Goal: Task Accomplishment & Management: Use online tool/utility

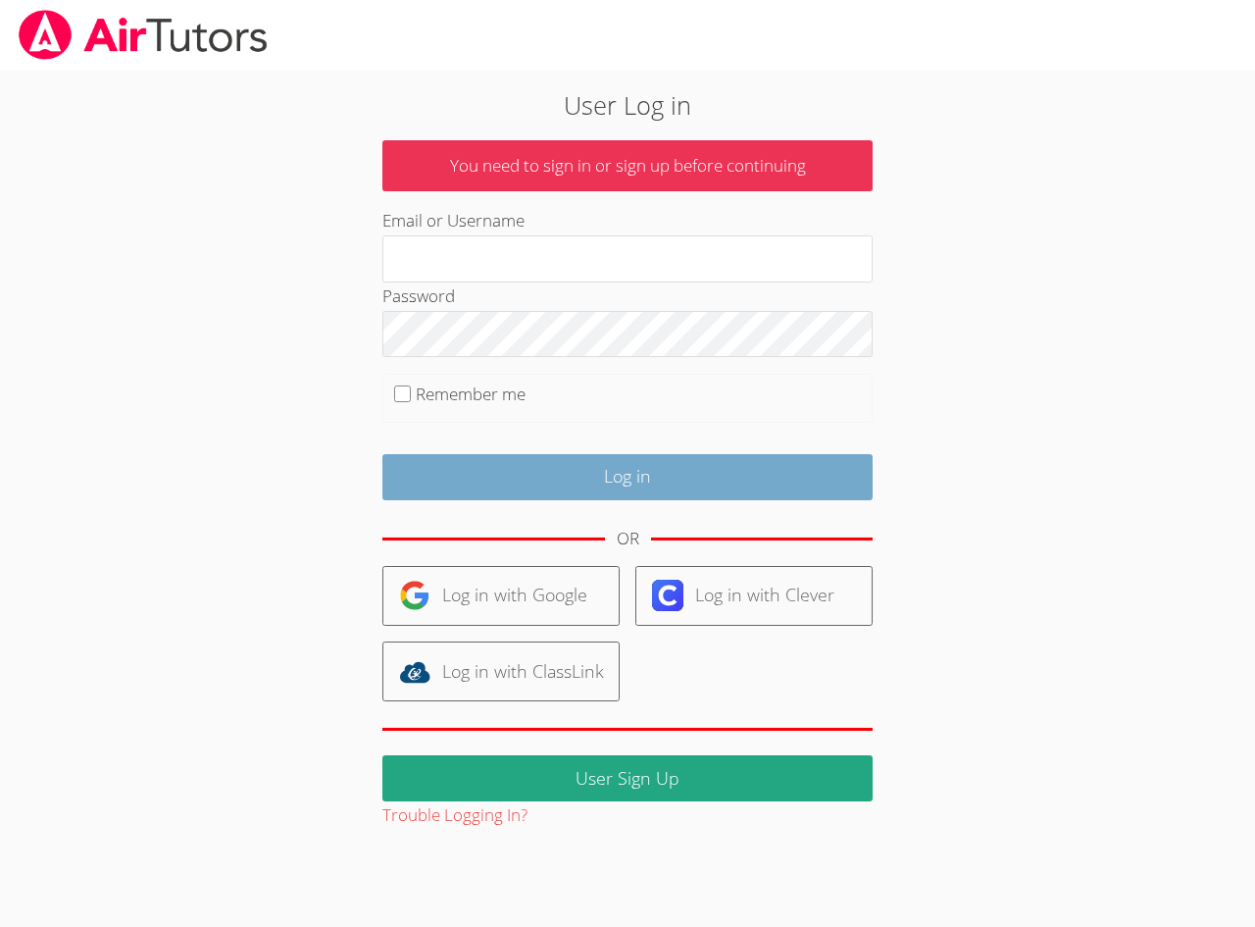
type input "zionh"
click at [540, 465] on input "Log in" at bounding box center [627, 477] width 490 height 46
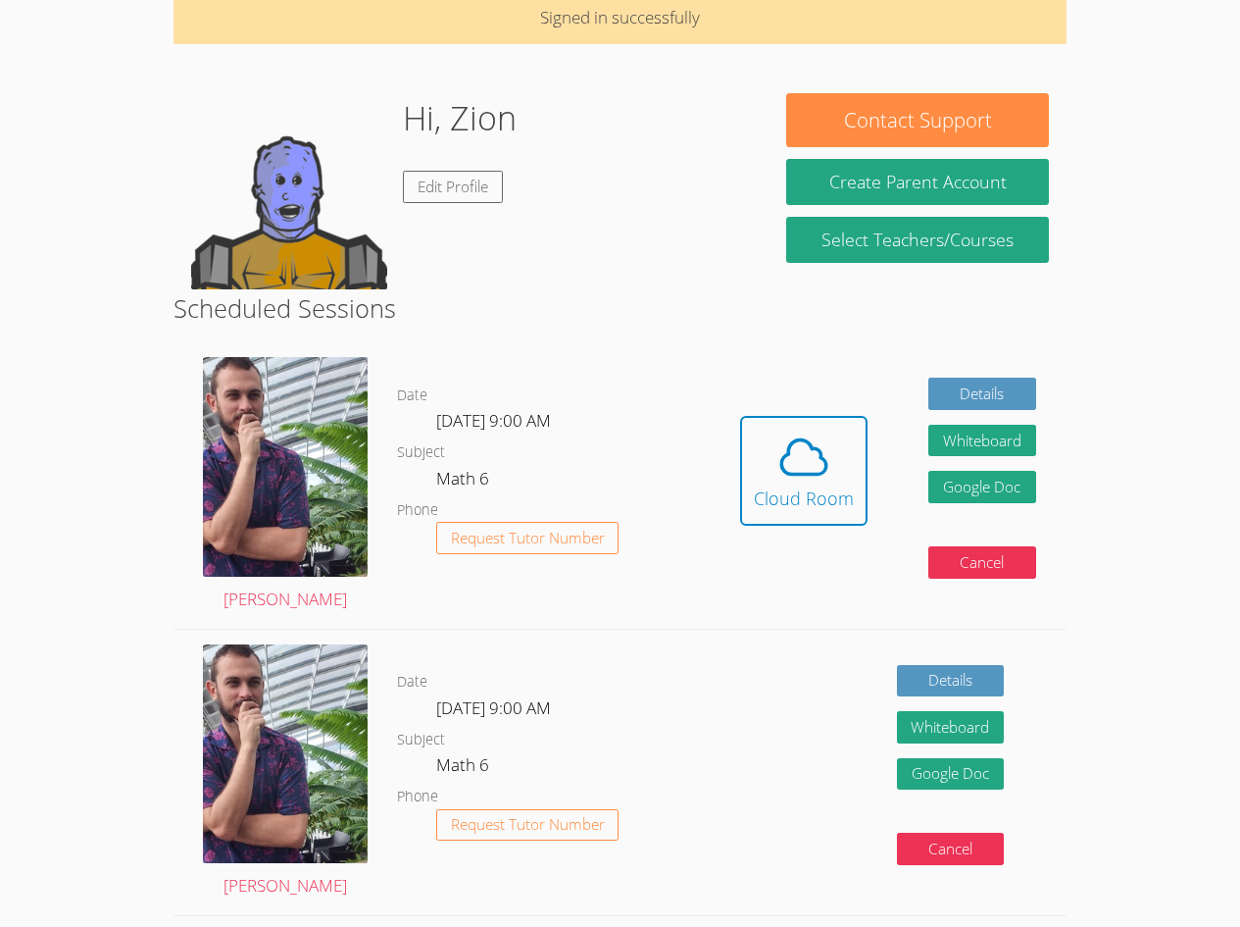
scroll to position [98, 0]
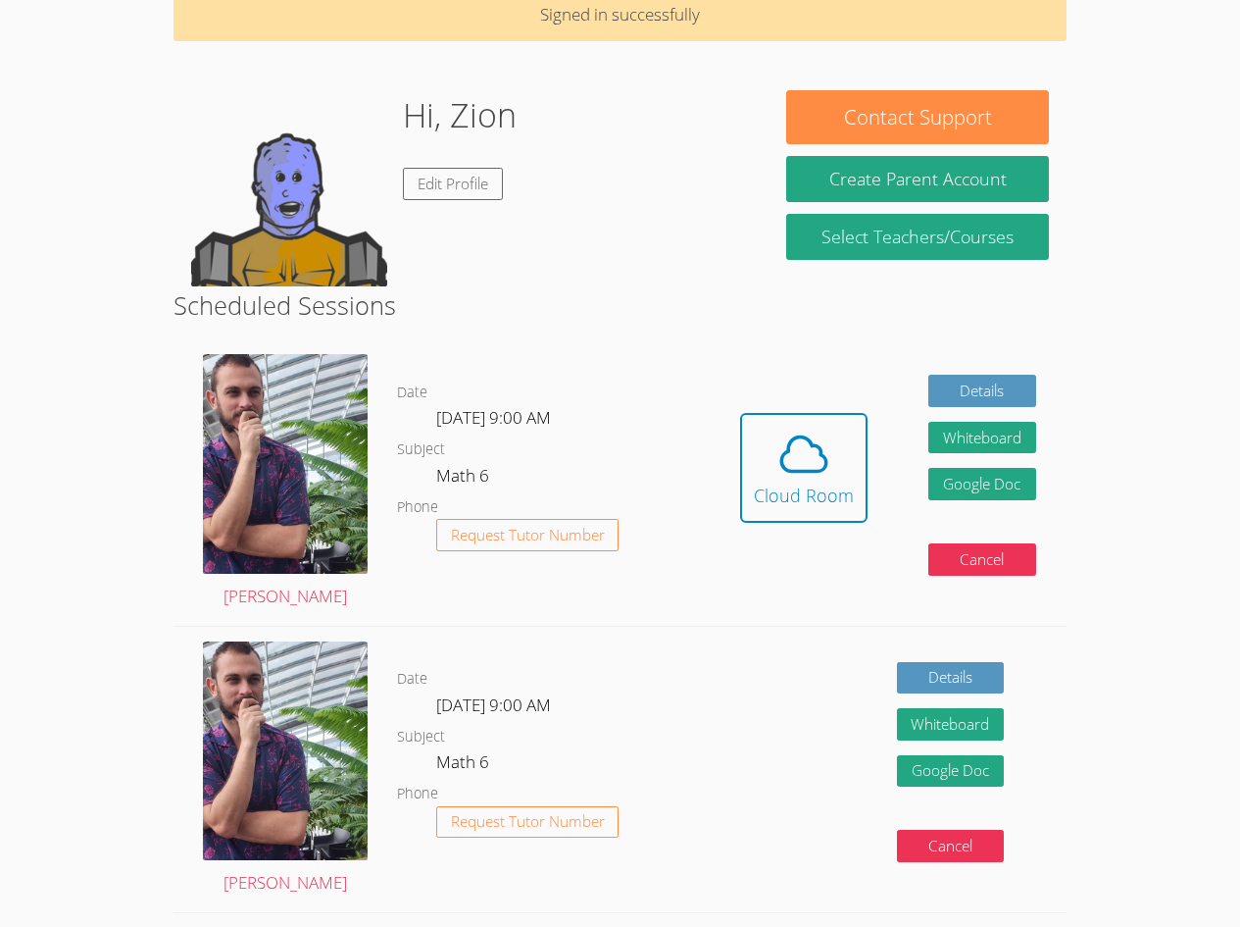
click at [452, 163] on div "Hi, Zion Edit Profile" at bounding box center [460, 188] width 114 height 196
click at [452, 168] on link "Edit Profile" at bounding box center [453, 184] width 100 height 32
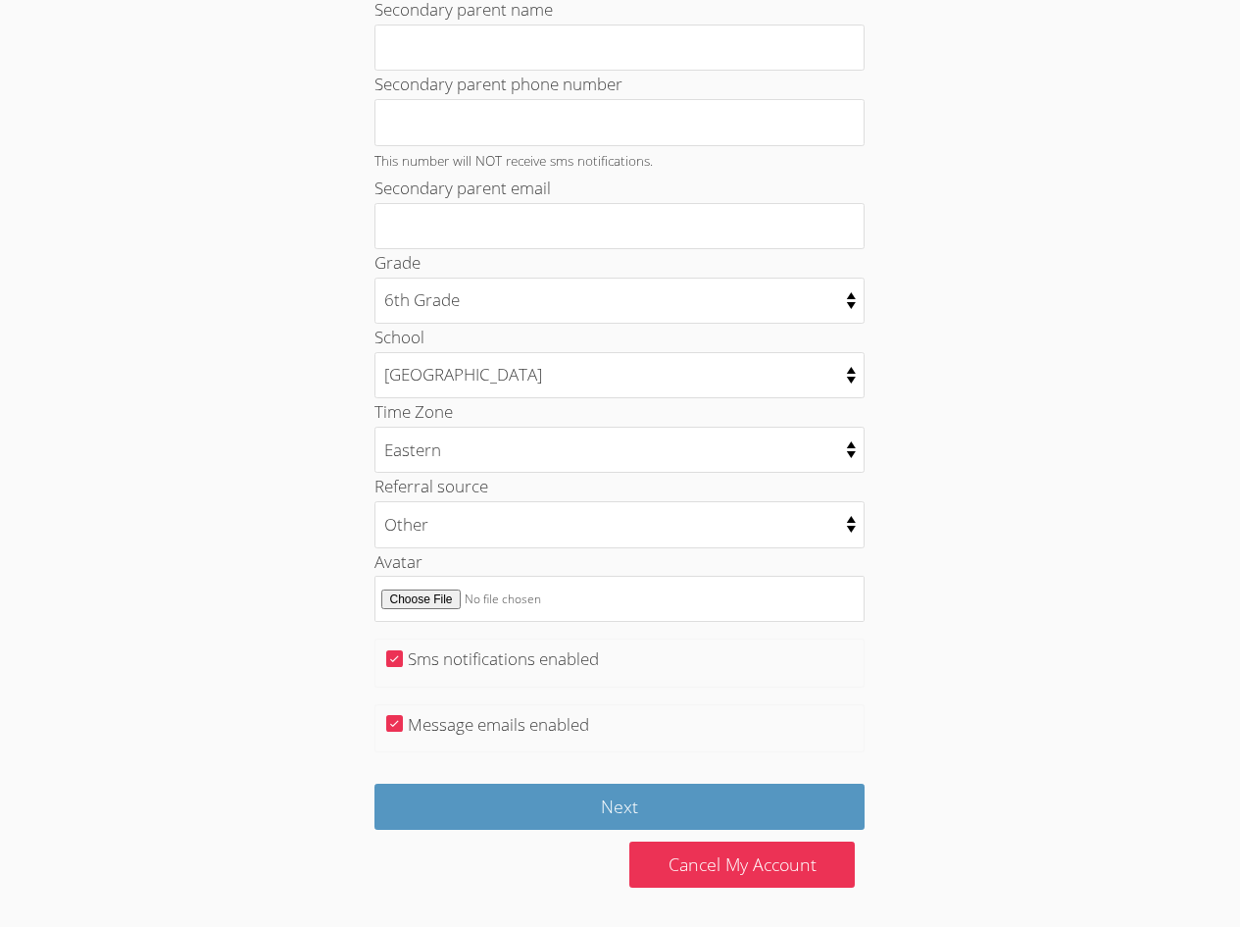
scroll to position [652, 0]
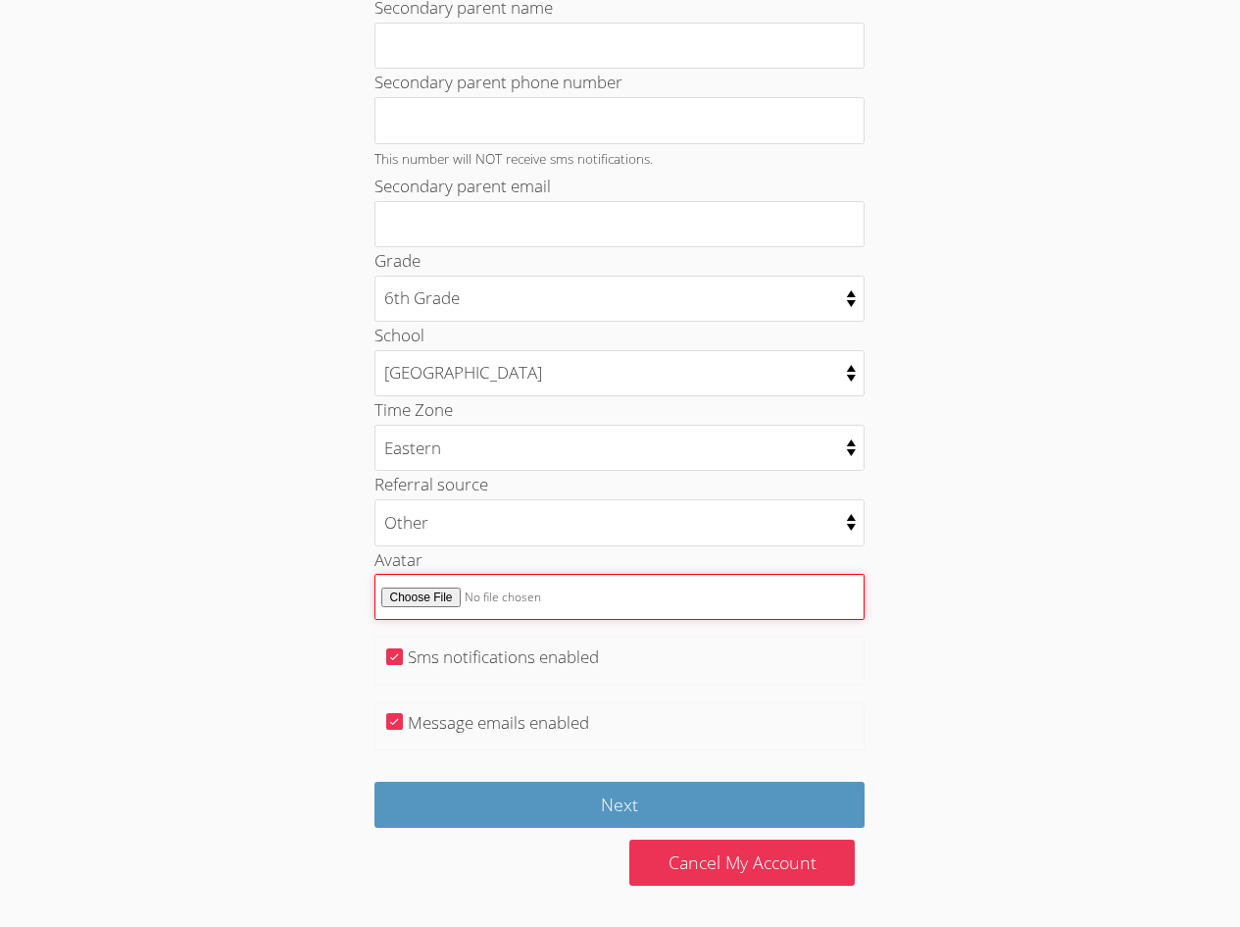
click at [430, 596] on input "Avatar" at bounding box center [620, 597] width 490 height 46
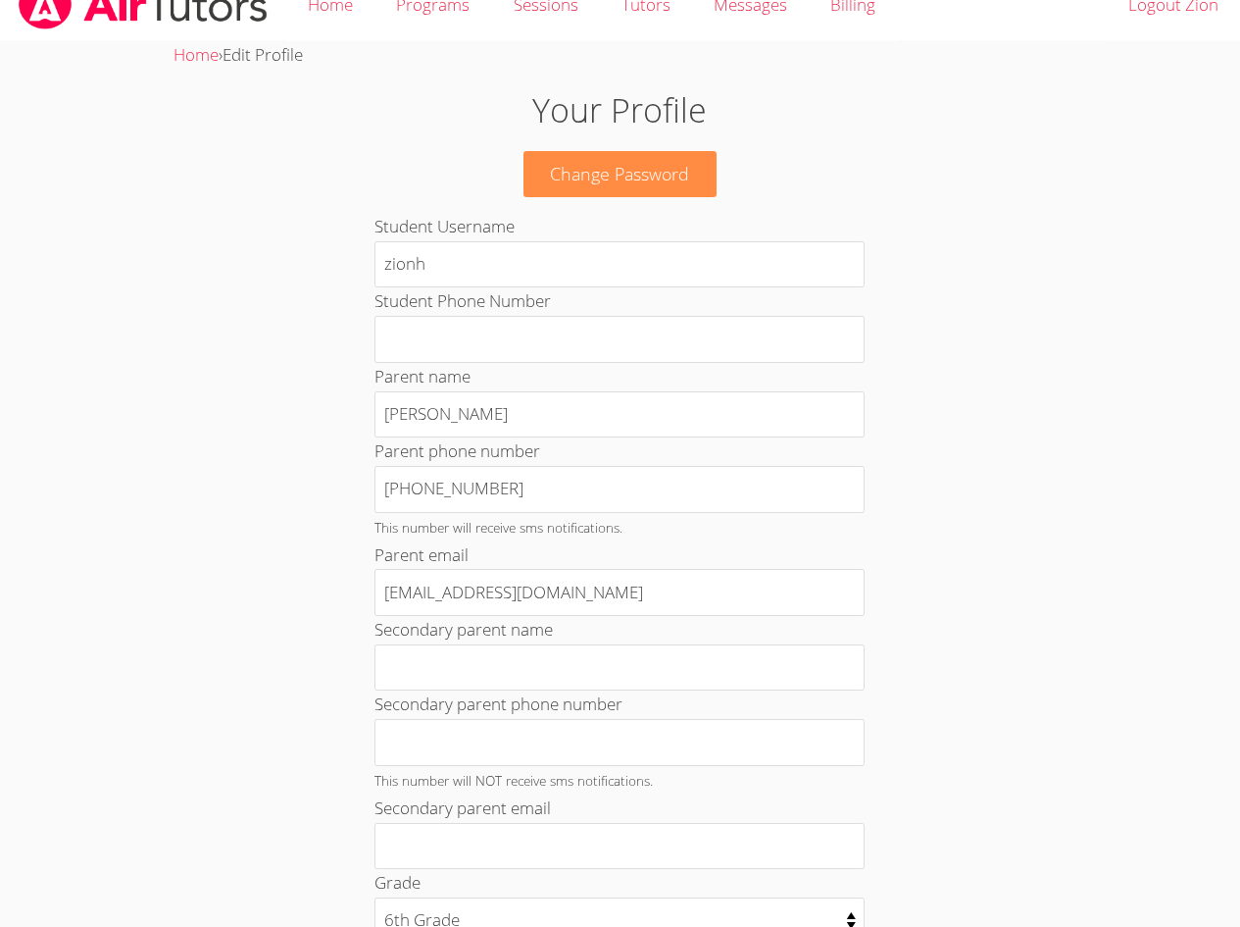
scroll to position [0, 0]
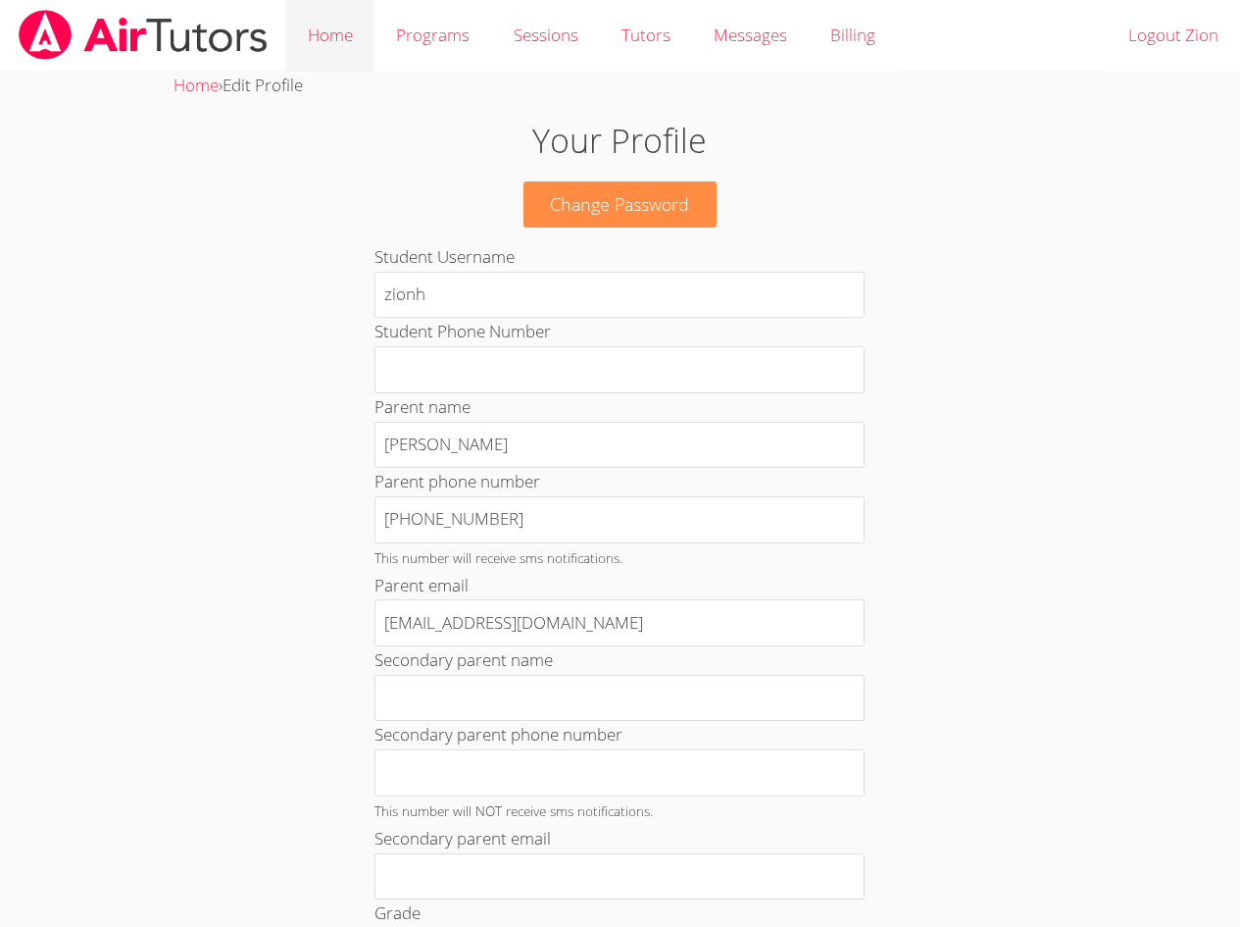
click at [299, 45] on link "Home" at bounding box center [330, 36] width 88 height 72
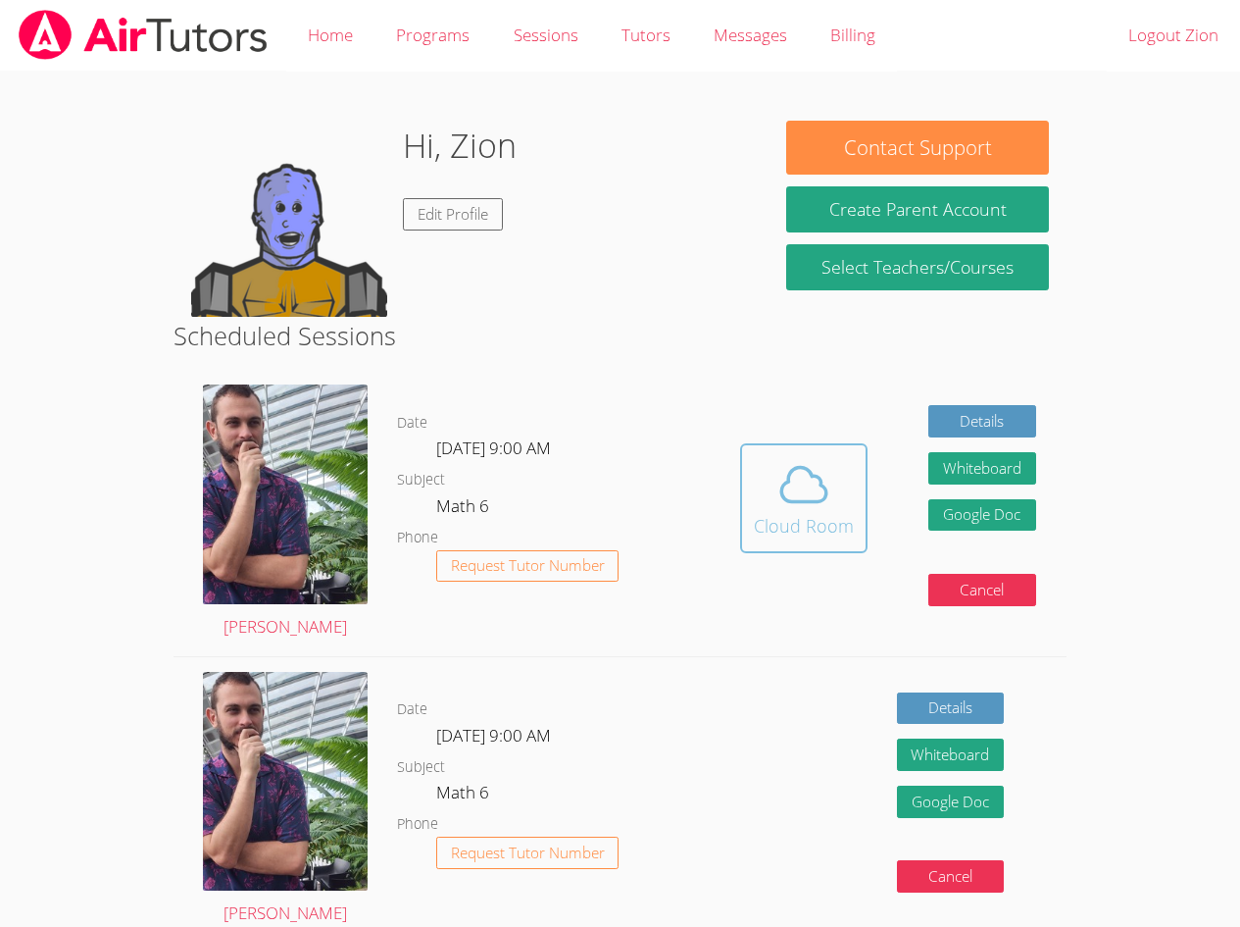
click at [804, 534] on div "Cloud Room" at bounding box center [804, 525] width 100 height 27
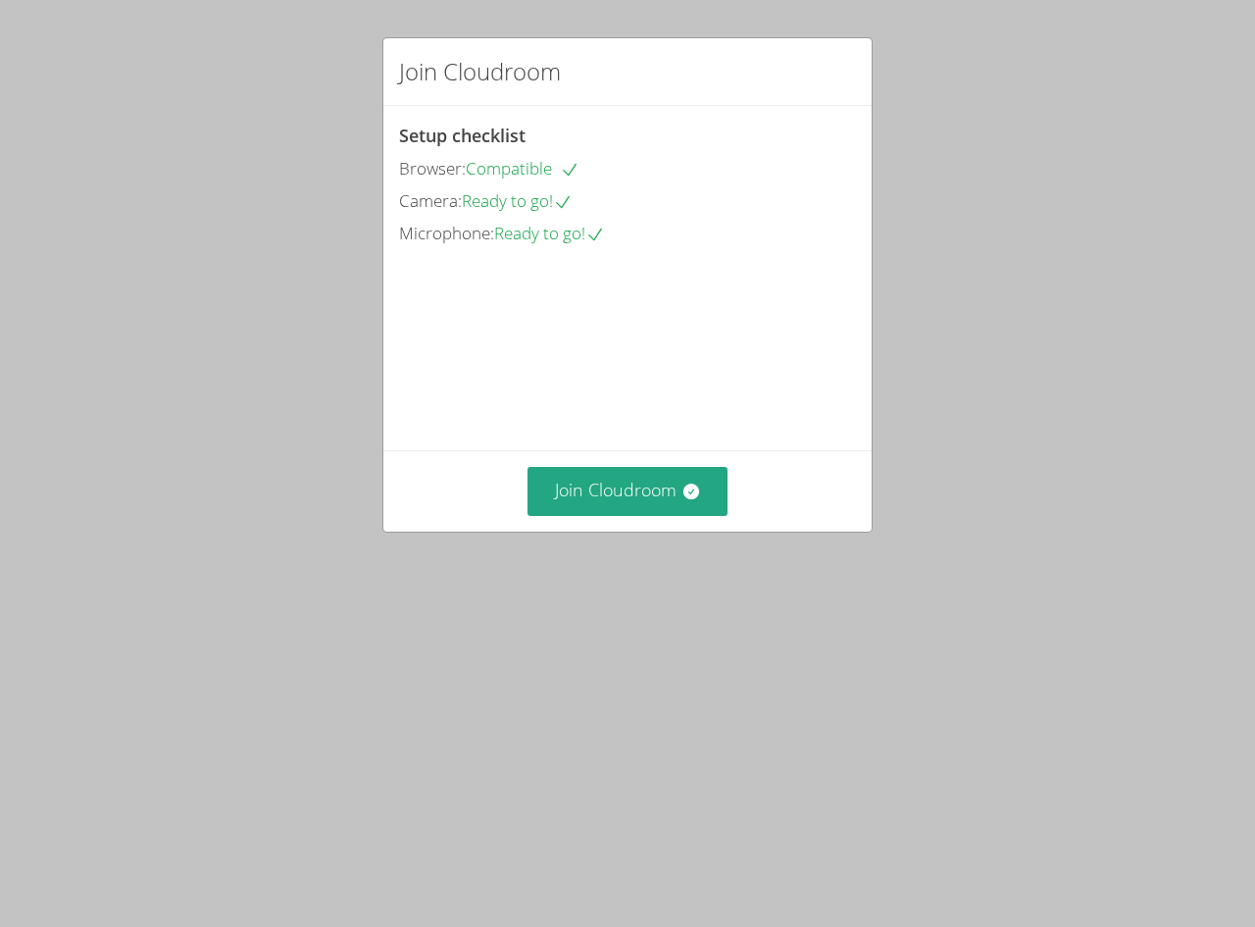
drag, startPoint x: 601, startPoint y: 632, endPoint x: 594, endPoint y: 648, distance: 17.1
click at [594, 648] on div "Join Cloudroom Setup checklist Browser: Compatible Camera: Ready to go! Microph…" at bounding box center [627, 463] width 1255 height 927
click at [597, 515] on button "Join Cloudroom" at bounding box center [628, 491] width 201 height 48
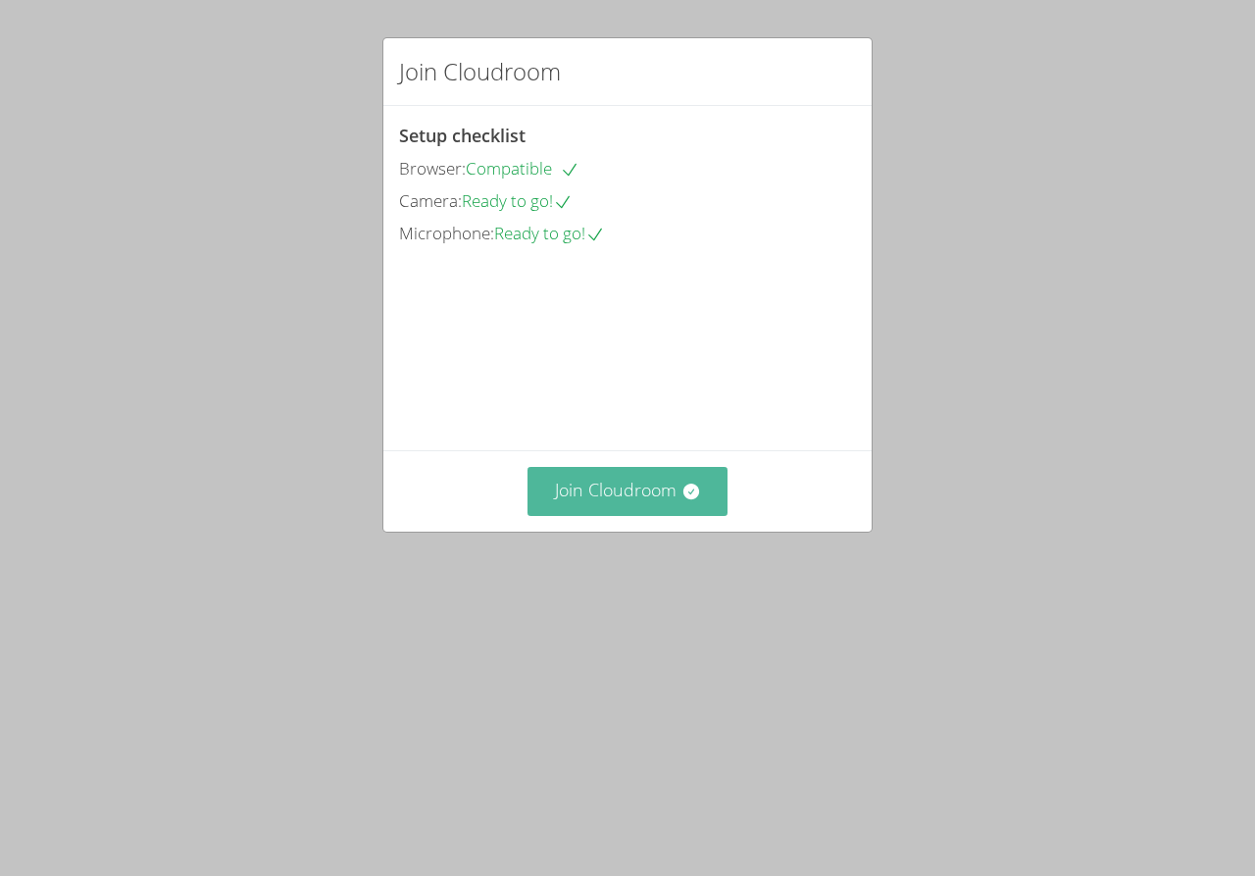
click at [656, 515] on button "Join Cloudroom" at bounding box center [628, 491] width 201 height 48
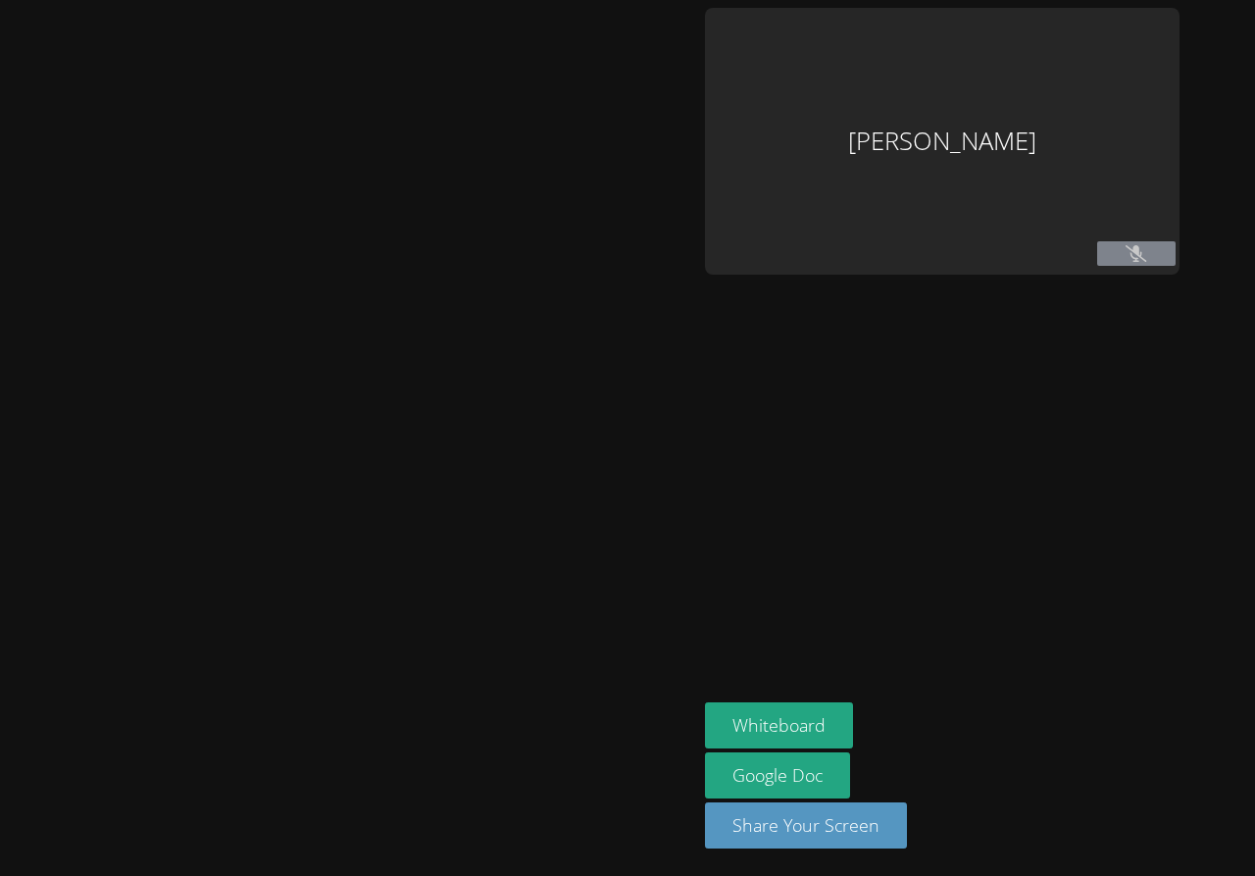
click at [656, 598] on div at bounding box center [348, 438] width 681 height 860
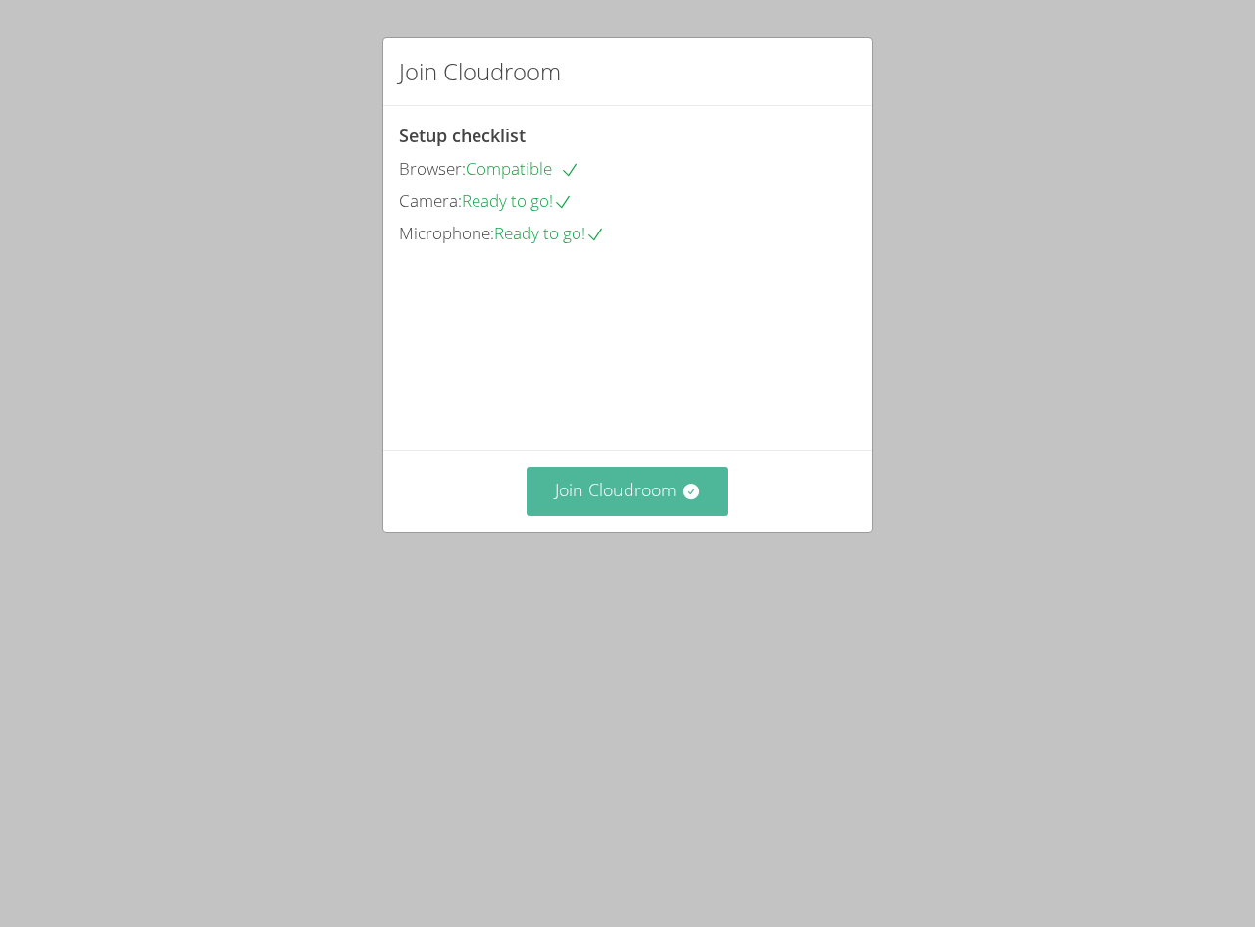
click at [618, 515] on button "Join Cloudroom" at bounding box center [628, 491] width 201 height 48
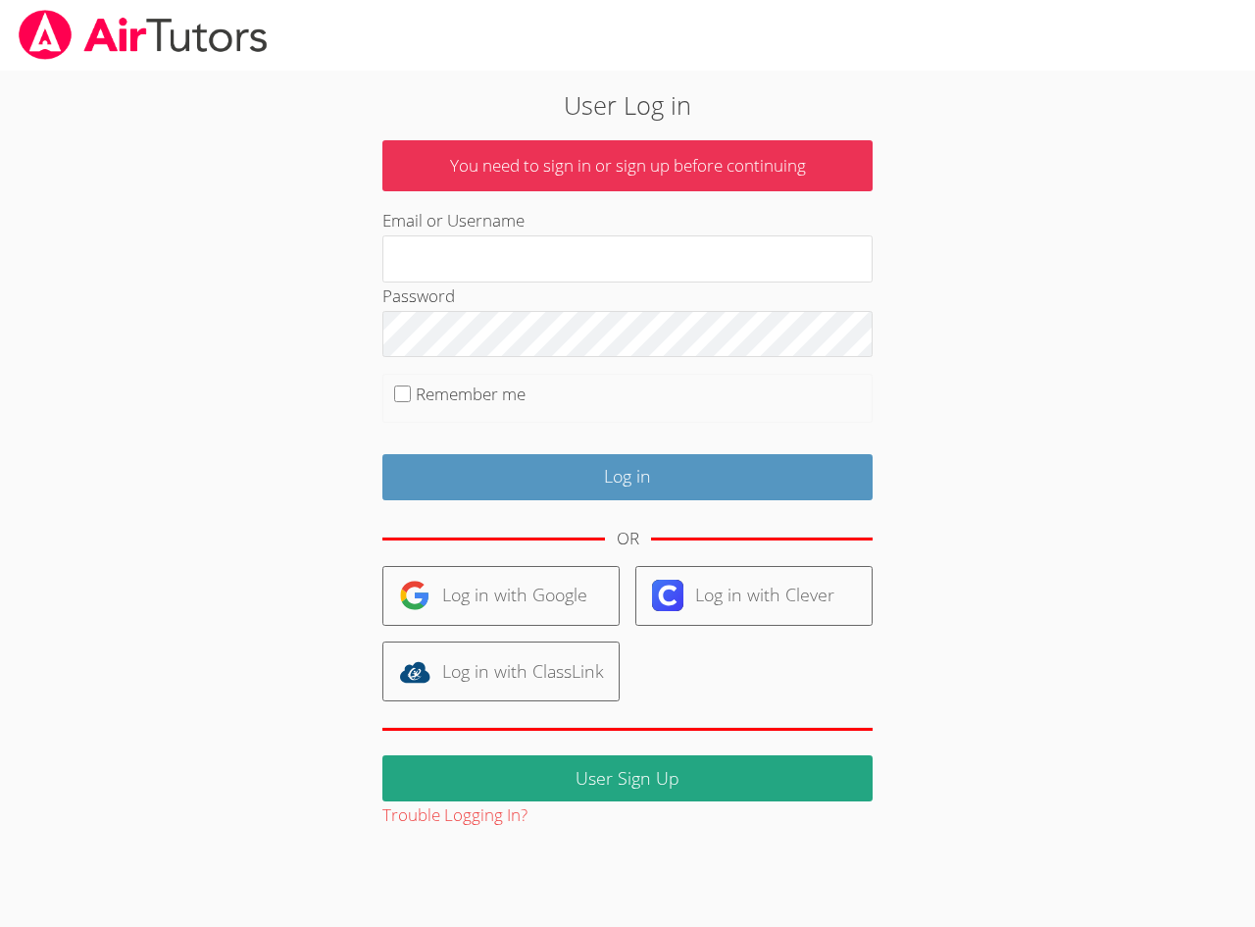
type input "zionh"
click at [566, 451] on div "Log in" at bounding box center [627, 469] width 490 height 61
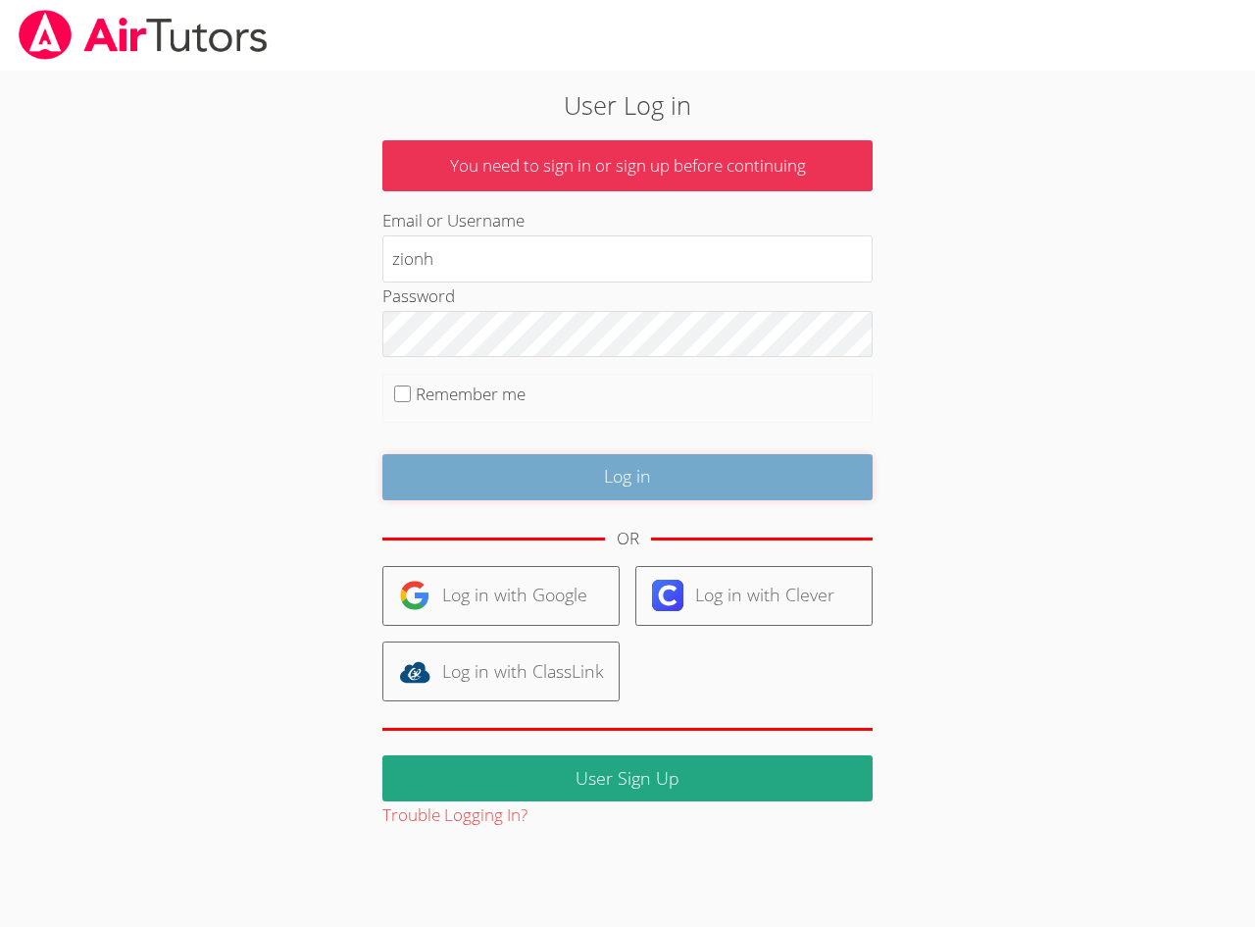
click at [568, 469] on input "Log in" at bounding box center [627, 477] width 490 height 46
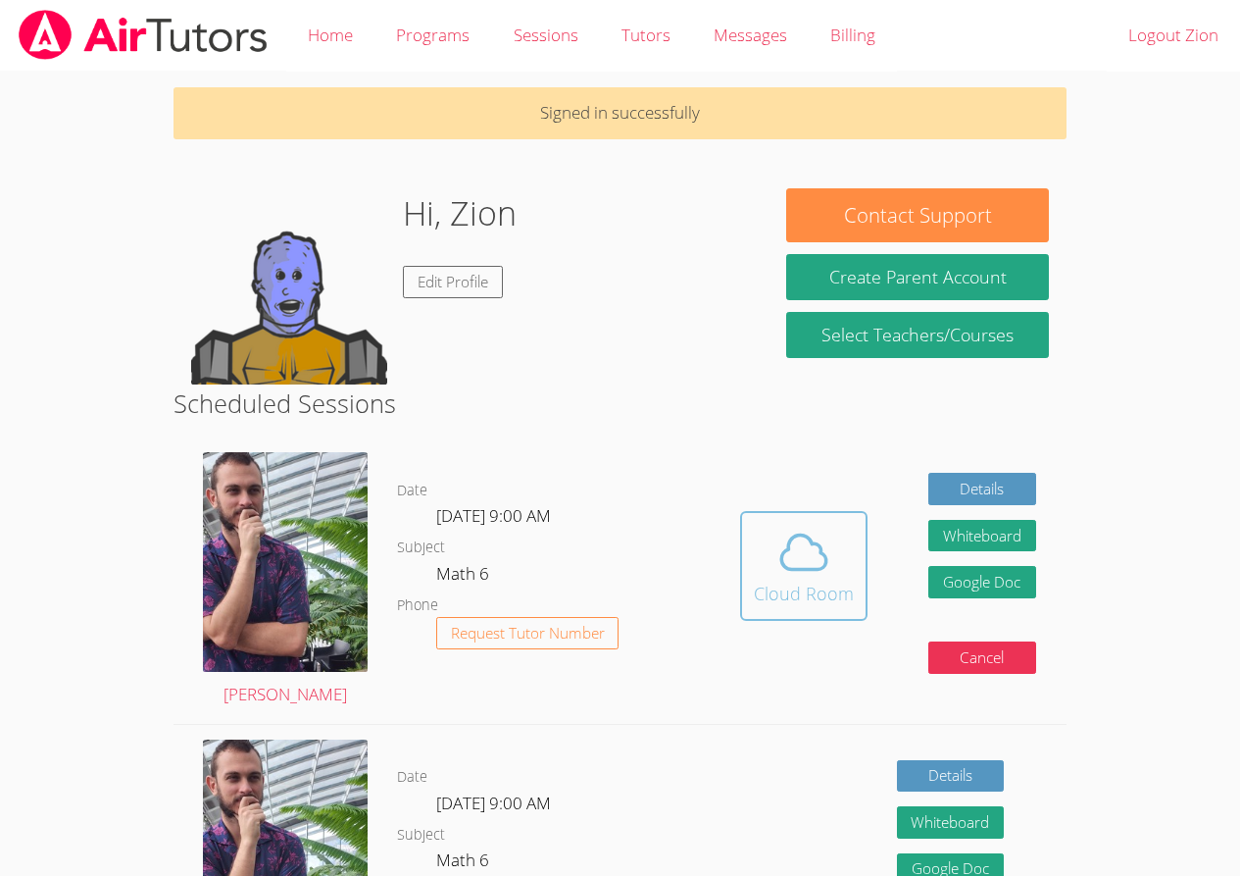
click at [789, 553] on icon at bounding box center [804, 552] width 55 height 55
click at [773, 590] on div "Cloud Room" at bounding box center [804, 593] width 100 height 27
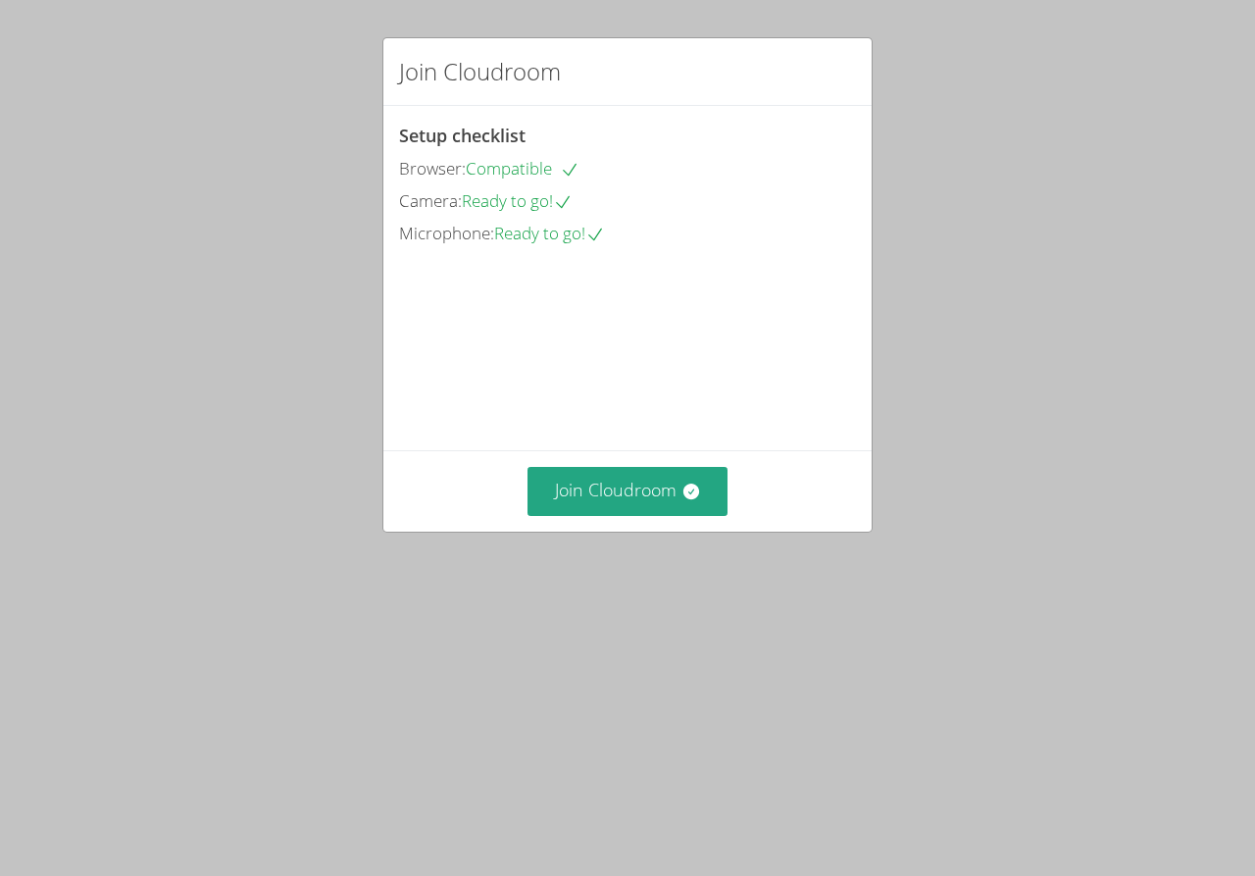
drag, startPoint x: 607, startPoint y: 540, endPoint x: 517, endPoint y: 392, distance: 173.4
click at [517, 392] on div "Setup checklist Browser: Compatible Camera: Ready to go! Microphone: Ready to g…" at bounding box center [627, 278] width 488 height 344
click at [657, 515] on button "Join Cloudroom" at bounding box center [628, 491] width 201 height 48
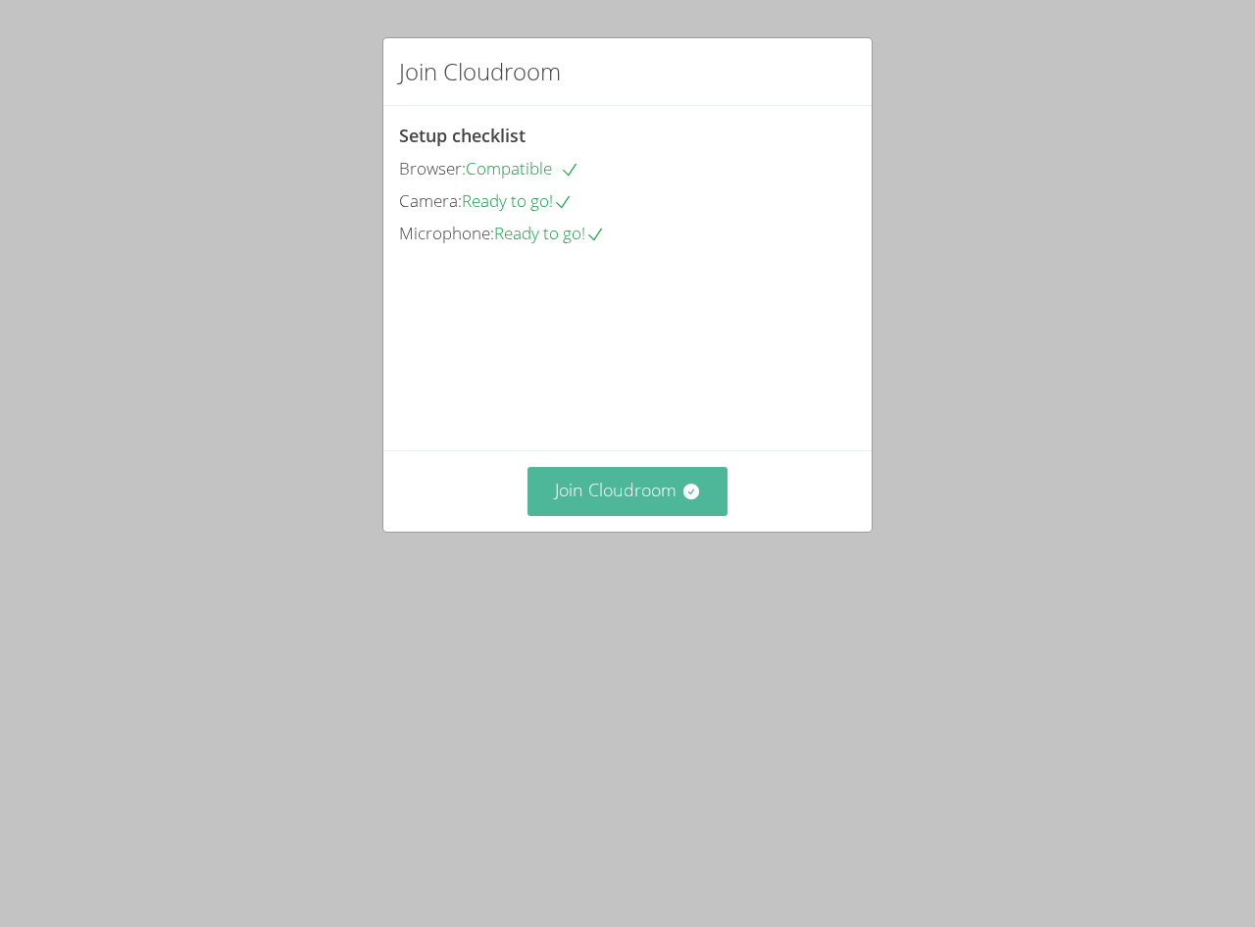
click at [626, 515] on button "Join Cloudroom" at bounding box center [628, 491] width 201 height 48
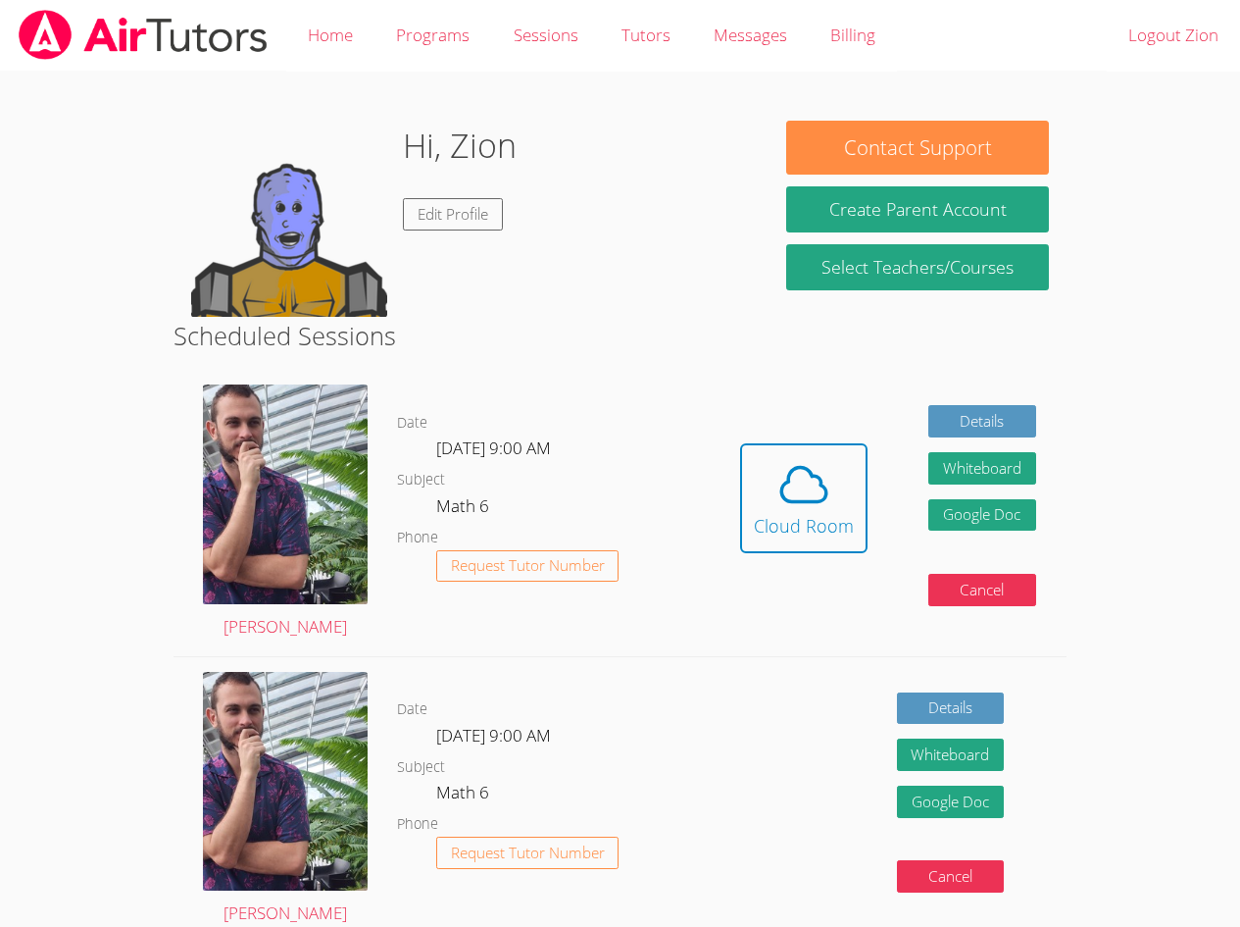
drag, startPoint x: 518, startPoint y: 340, endPoint x: 609, endPoint y: 815, distance: 483.3
click at [595, 793] on div "Scheduled Sessions [PERSON_NAME] Date [DATE] 9:00 AM Subject Math 6 Phone Reque…" at bounding box center [620, 781] width 893 height 928
click at [685, 697] on dl "Date [DATE] 9:00 AM Subject Math 6 Phone Request Tutor Number" at bounding box center [553, 799] width 313 height 204
click at [773, 44] on span "Messages" at bounding box center [751, 35] width 74 height 23
click at [812, 469] on icon at bounding box center [804, 484] width 55 height 55
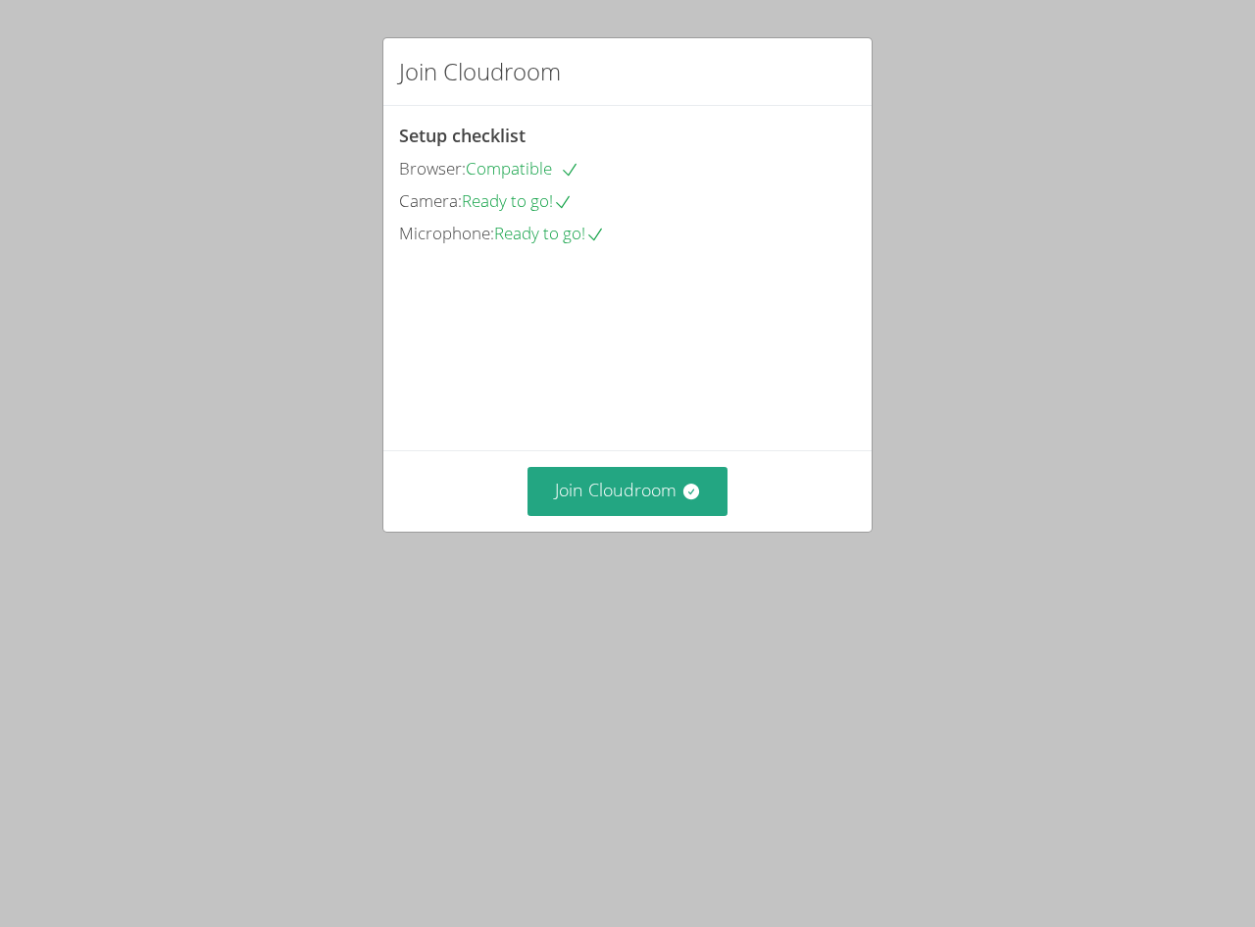
click at [461, 220] on div "Microphone: Ready to go!" at bounding box center [627, 234] width 457 height 28
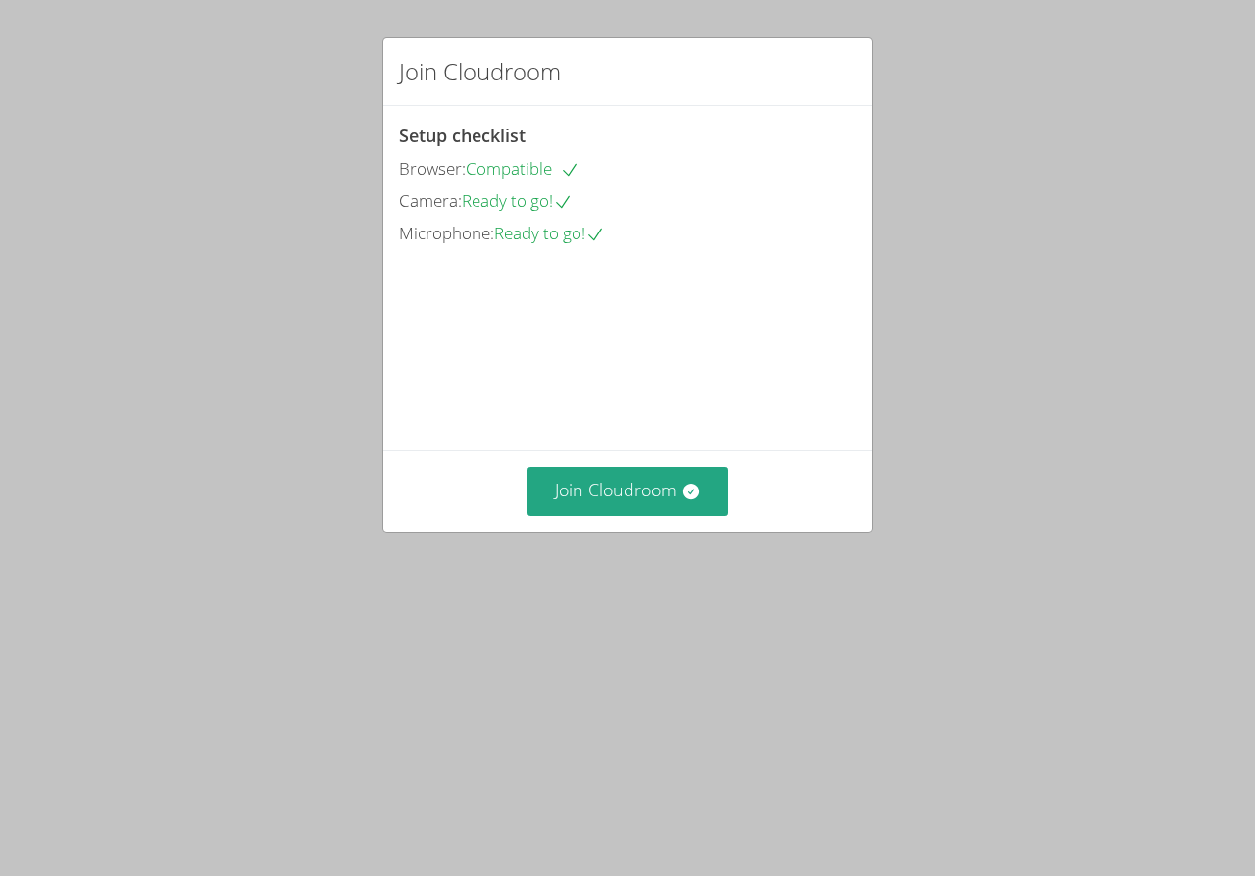
drag, startPoint x: 256, startPoint y: 1, endPoint x: 727, endPoint y: 145, distance: 492.2
click at [729, 129] on div "Setup checklist Browser: Compatible Camera: Ready to go! Microphone: Ready to g…" at bounding box center [627, 278] width 488 height 344
click at [608, 515] on button "Join Cloudroom" at bounding box center [628, 491] width 201 height 48
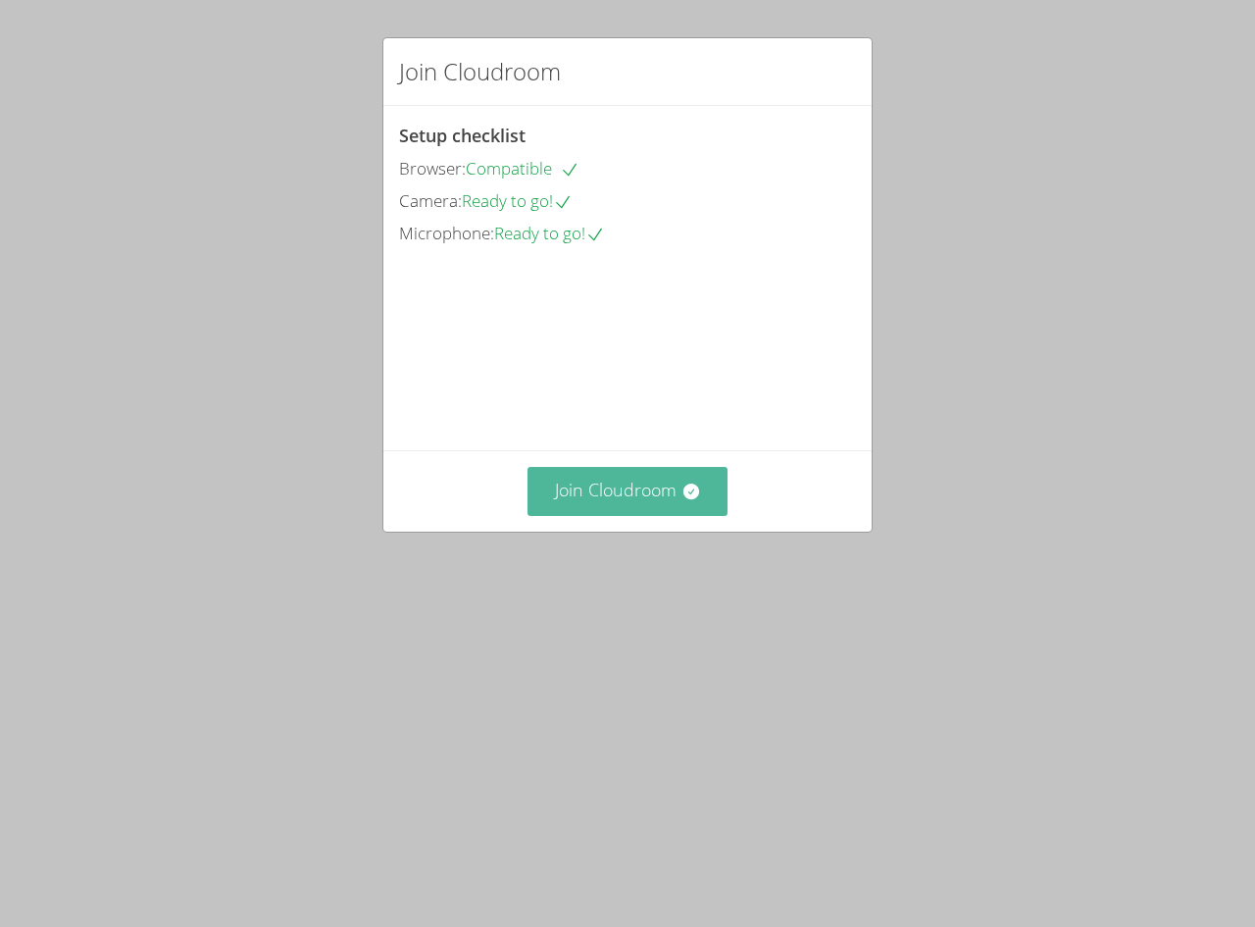
click at [648, 515] on button "Join Cloudroom" at bounding box center [628, 491] width 201 height 48
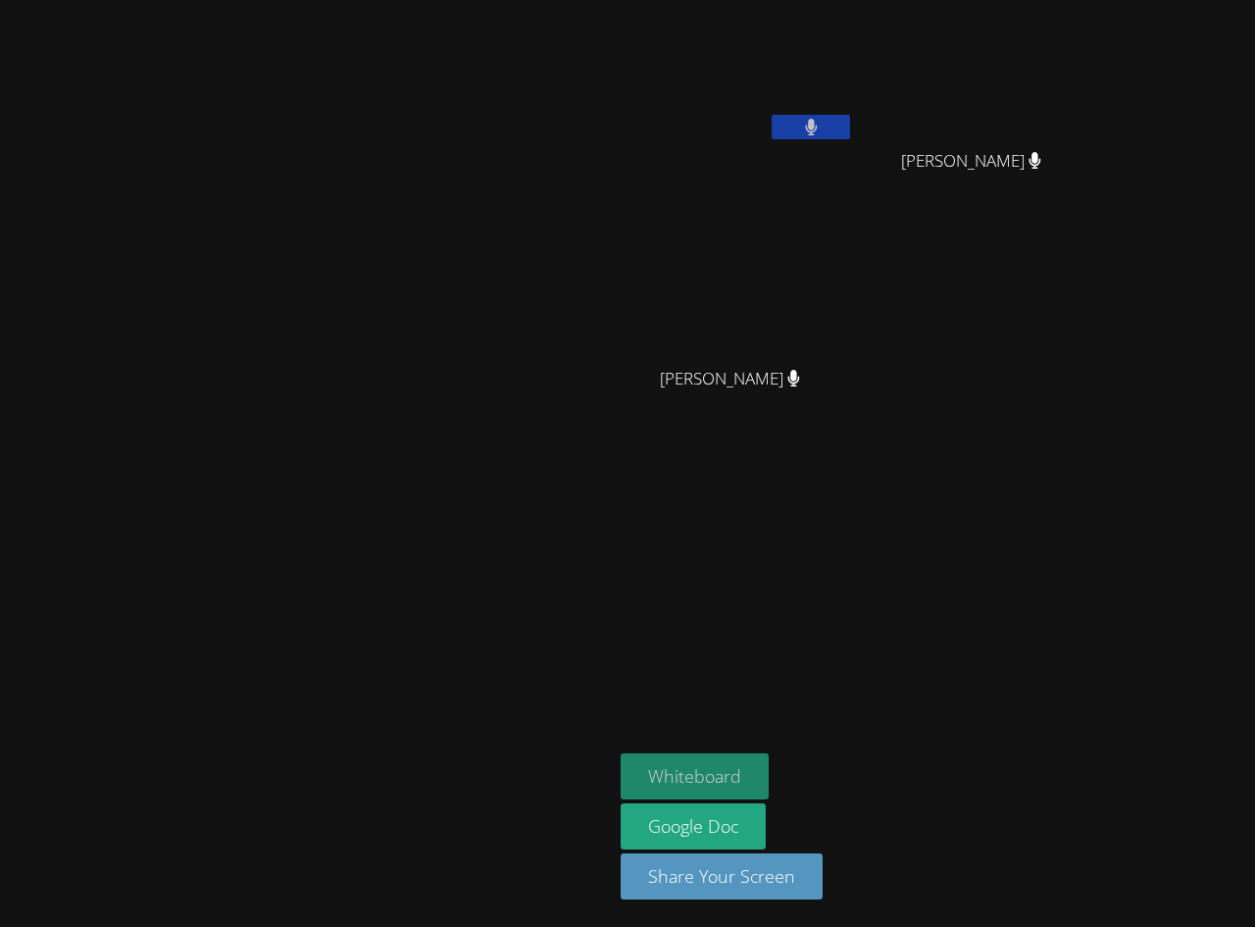
click at [769, 763] on button "Whiteboard" at bounding box center [695, 776] width 148 height 46
click at [854, 113] on video at bounding box center [737, 73] width 233 height 131
click at [850, 122] on button at bounding box center [811, 127] width 78 height 25
click at [817, 122] on icon at bounding box center [811, 127] width 12 height 17
click at [822, 124] on icon at bounding box center [811, 127] width 21 height 17
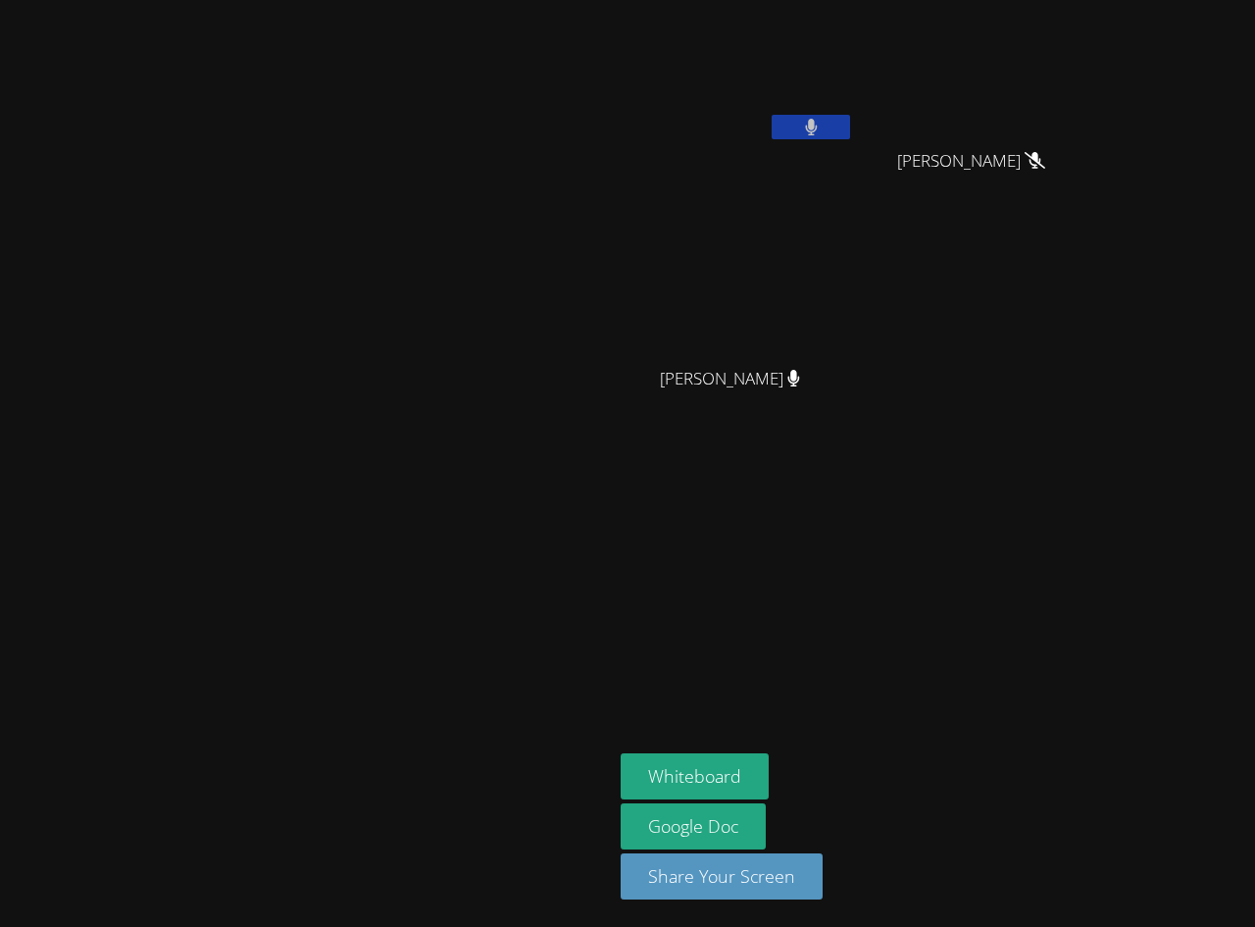
click at [850, 123] on button at bounding box center [811, 127] width 78 height 25
click at [822, 121] on icon at bounding box center [811, 127] width 21 height 17
click at [850, 130] on button at bounding box center [811, 127] width 78 height 25
click at [850, 115] on button at bounding box center [811, 127] width 78 height 25
click at [769, 770] on button "Whiteboard" at bounding box center [695, 776] width 148 height 46
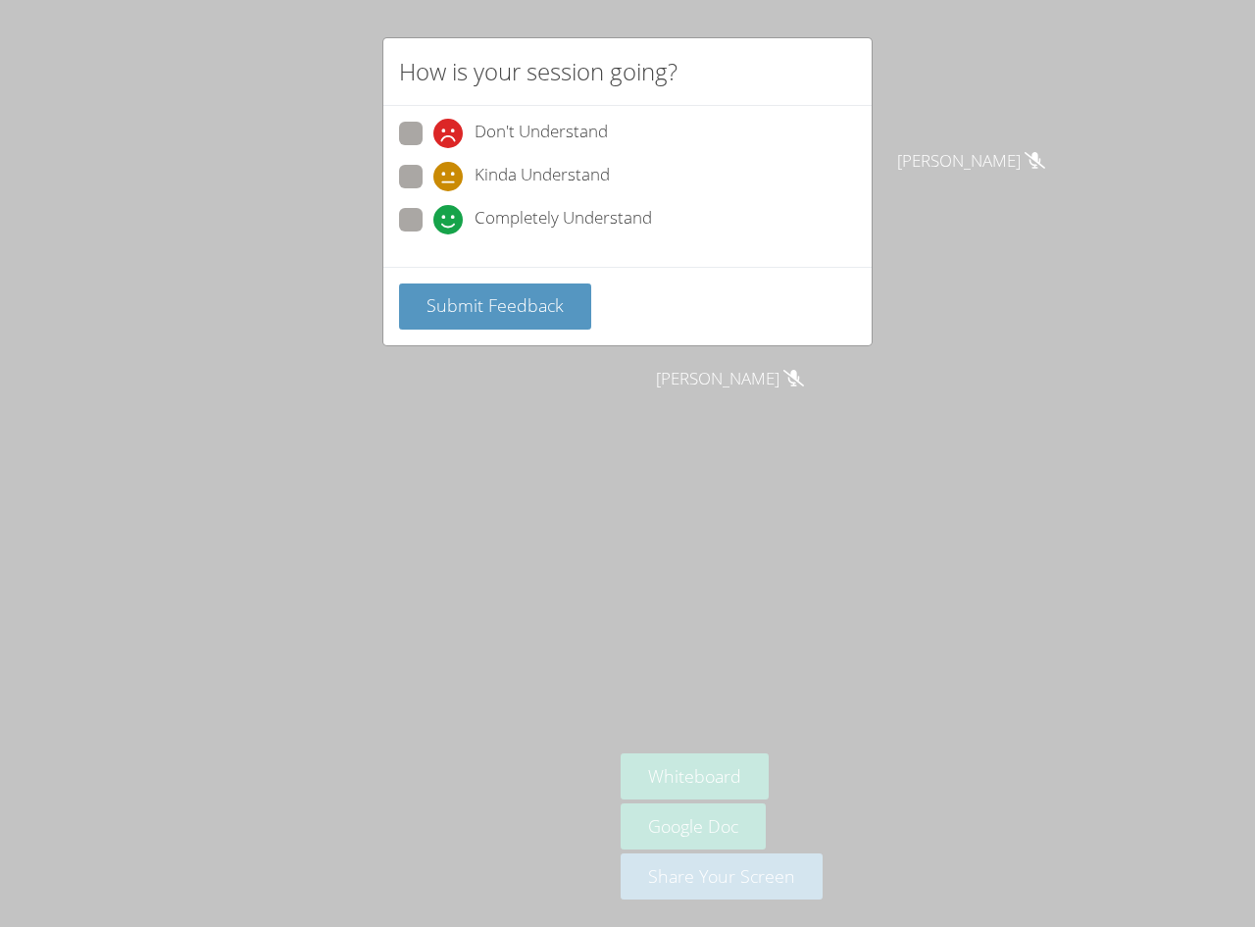
click at [461, 220] on icon at bounding box center [447, 219] width 29 height 29
click at [450, 220] on input "Completely Understand" at bounding box center [441, 216] width 17 height 17
radio input "true"
click at [451, 279] on div "Submit Feedback" at bounding box center [627, 306] width 488 height 78
click at [458, 298] on span "Submit Feedback" at bounding box center [495, 305] width 137 height 24
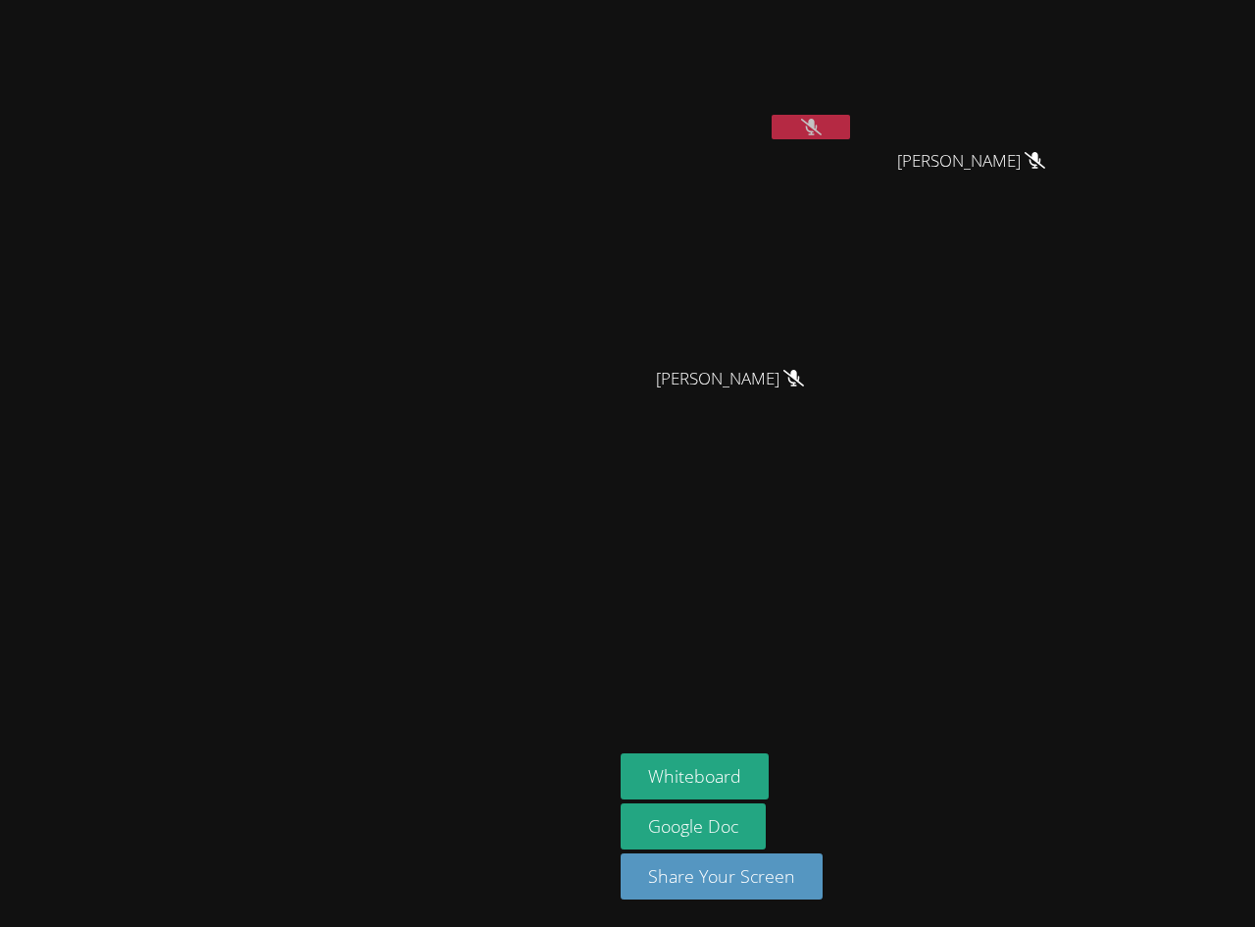
click at [850, 132] on button at bounding box center [811, 127] width 78 height 25
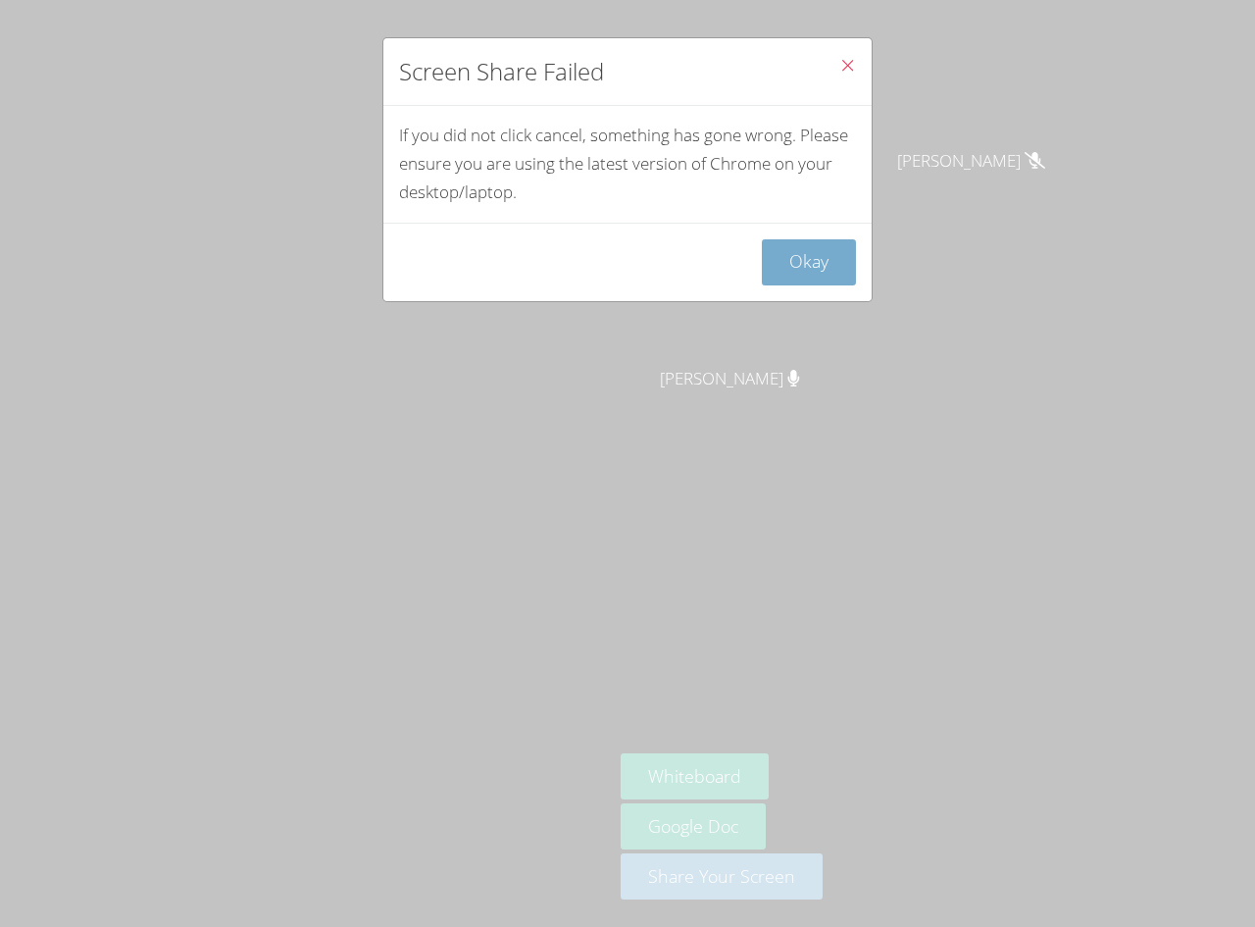
click at [799, 267] on button "Okay" at bounding box center [809, 262] width 94 height 46
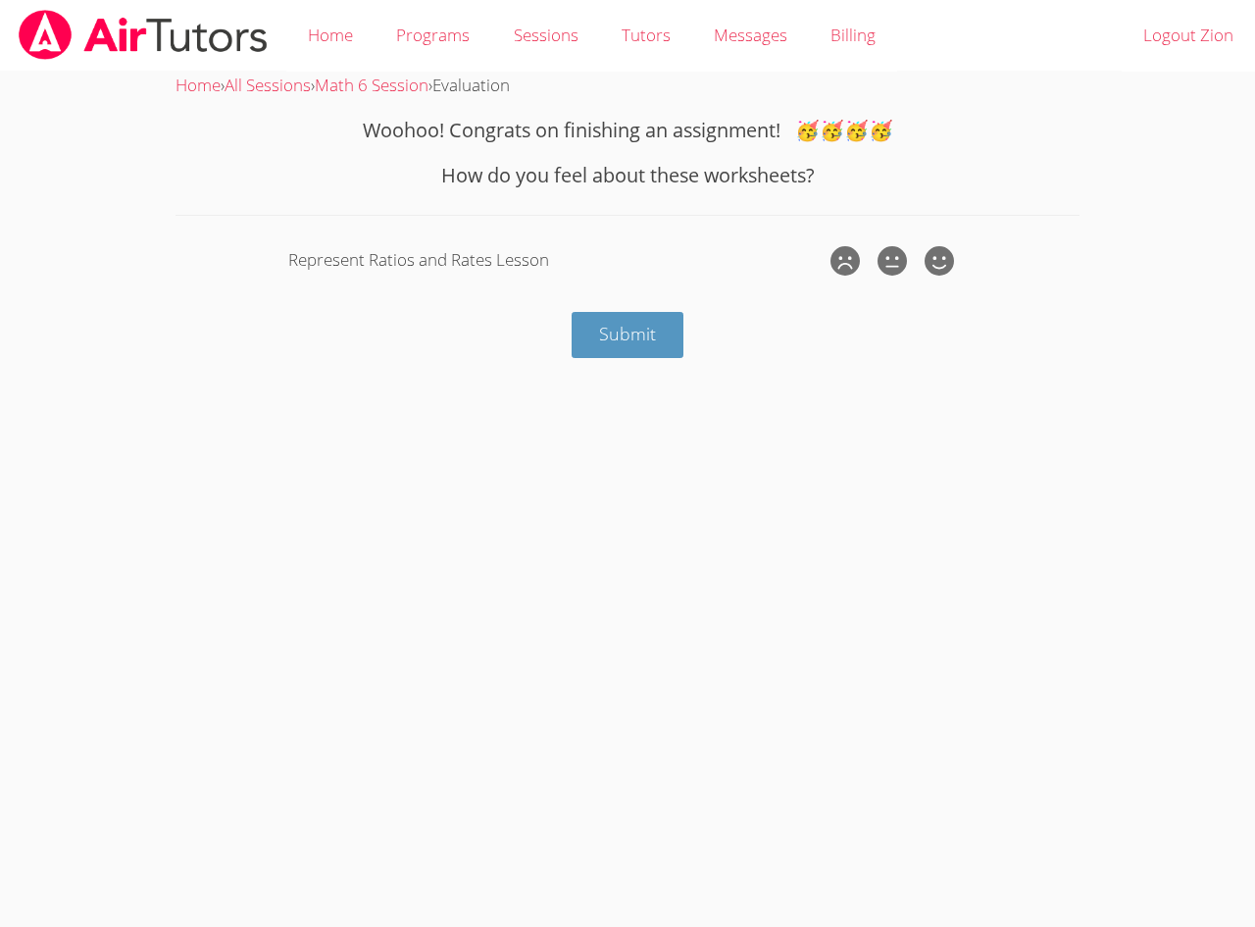
drag, startPoint x: 926, startPoint y: 241, endPoint x: 917, endPoint y: 256, distance: 17.2
click at [926, 241] on div at bounding box center [939, 260] width 39 height 39
click at [0, 0] on input "radio" at bounding box center [0, 0] width 0 height 0
click at [632, 339] on span "Submit" at bounding box center [627, 334] width 57 height 24
